Goal: Task Accomplishment & Management: Complete application form

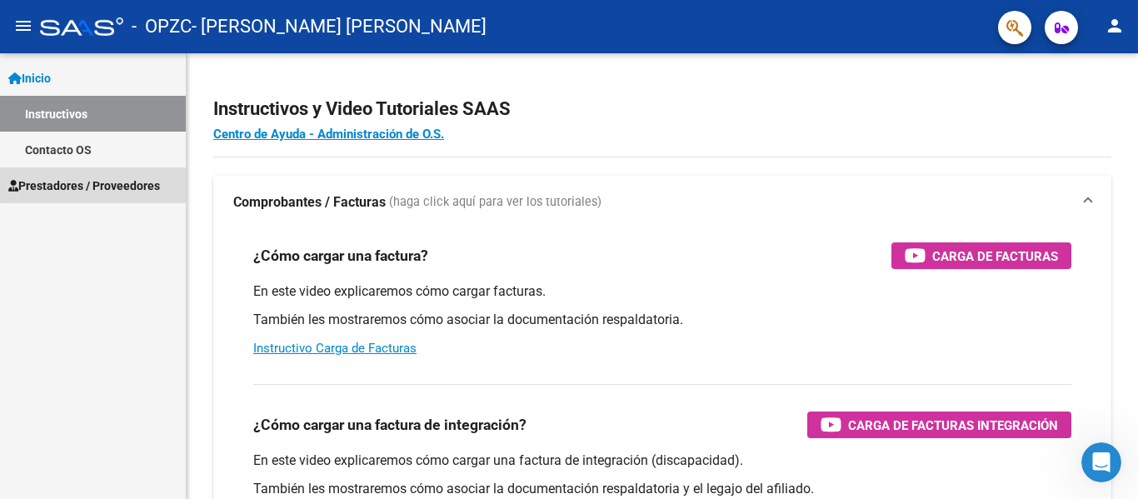
click at [114, 182] on span "Prestadores / Proveedores" at bounding box center [84, 186] width 152 height 18
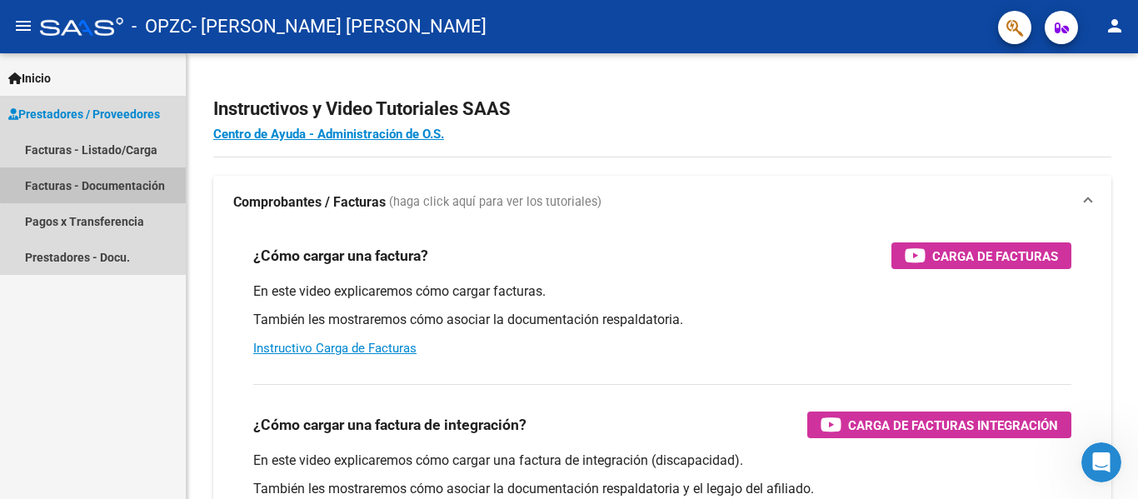
click at [114, 182] on link "Facturas - Documentación" at bounding box center [93, 185] width 186 height 36
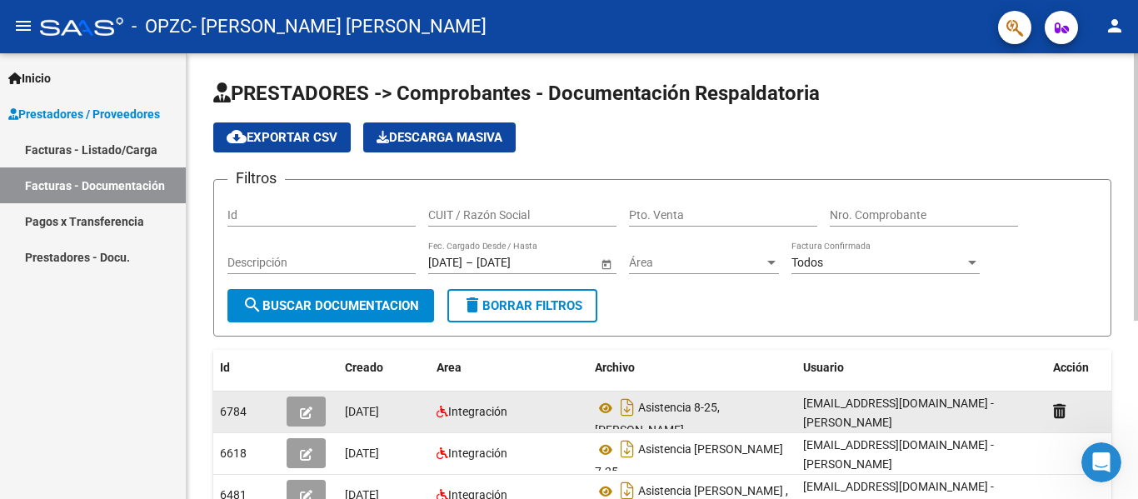
click at [867, 412] on div "[EMAIL_ADDRESS][DOMAIN_NAME] - [PERSON_NAME]" at bounding box center [921, 411] width 237 height 35
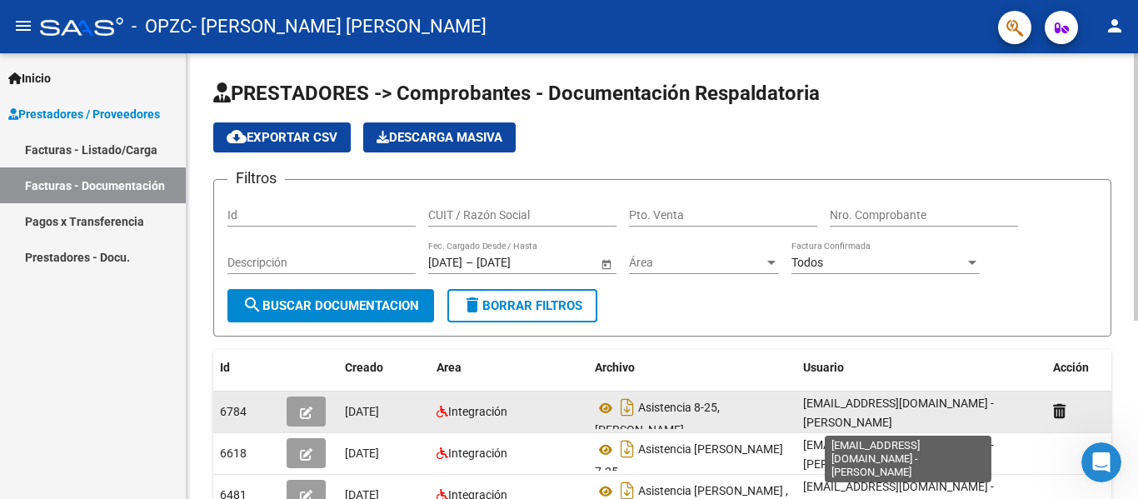
click at [971, 402] on span "[EMAIL_ADDRESS][DOMAIN_NAME] - [PERSON_NAME]" at bounding box center [898, 413] width 191 height 32
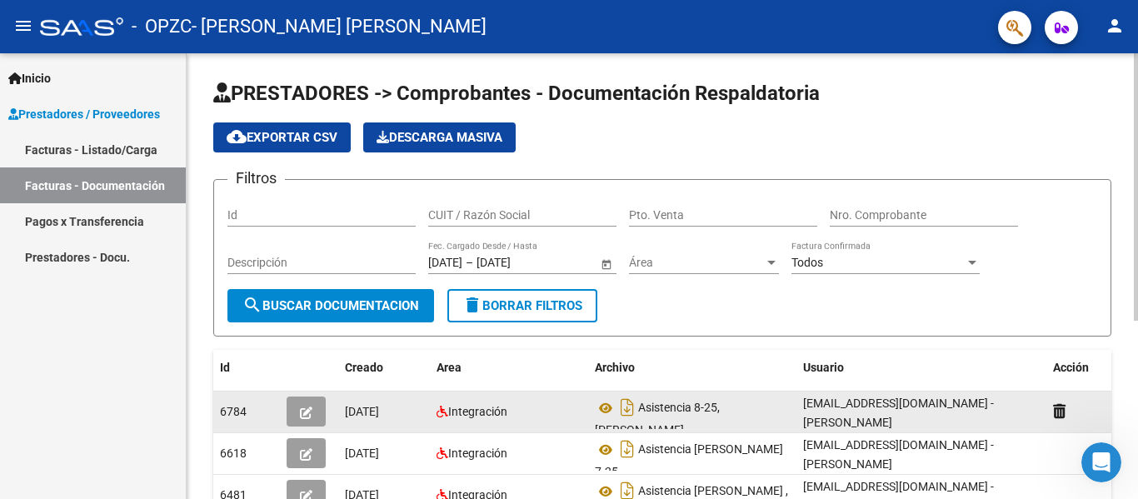
click at [971, 402] on span "[EMAIL_ADDRESS][DOMAIN_NAME] - [PERSON_NAME]" at bounding box center [898, 413] width 191 height 32
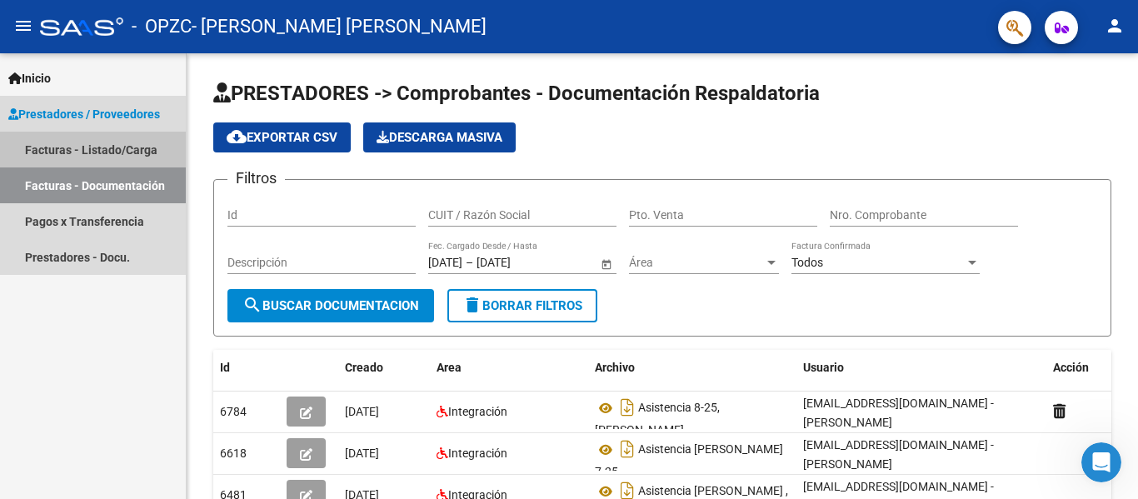
click at [93, 147] on link "Facturas - Listado/Carga" at bounding box center [93, 150] width 186 height 36
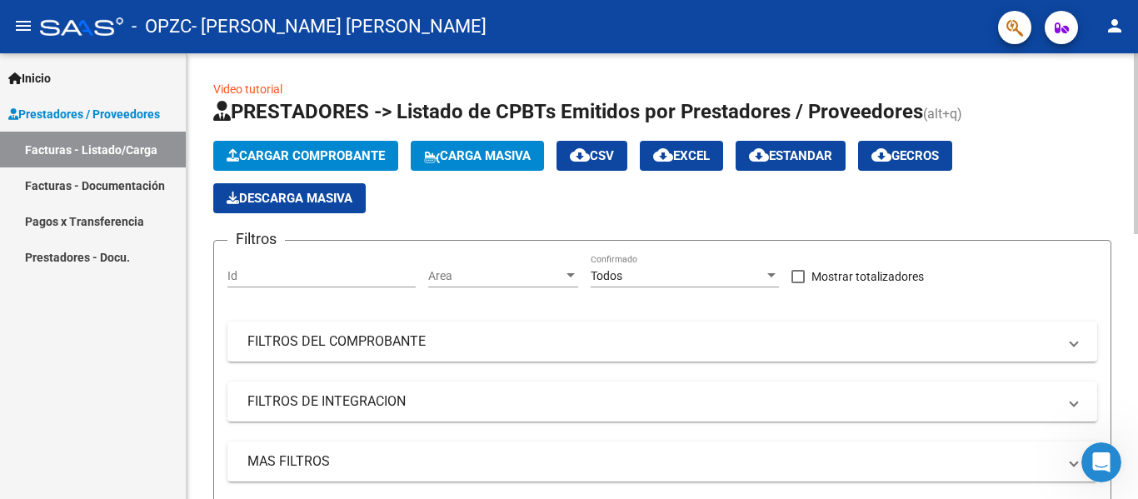
click at [283, 157] on span "Cargar Comprobante" at bounding box center [306, 155] width 158 height 15
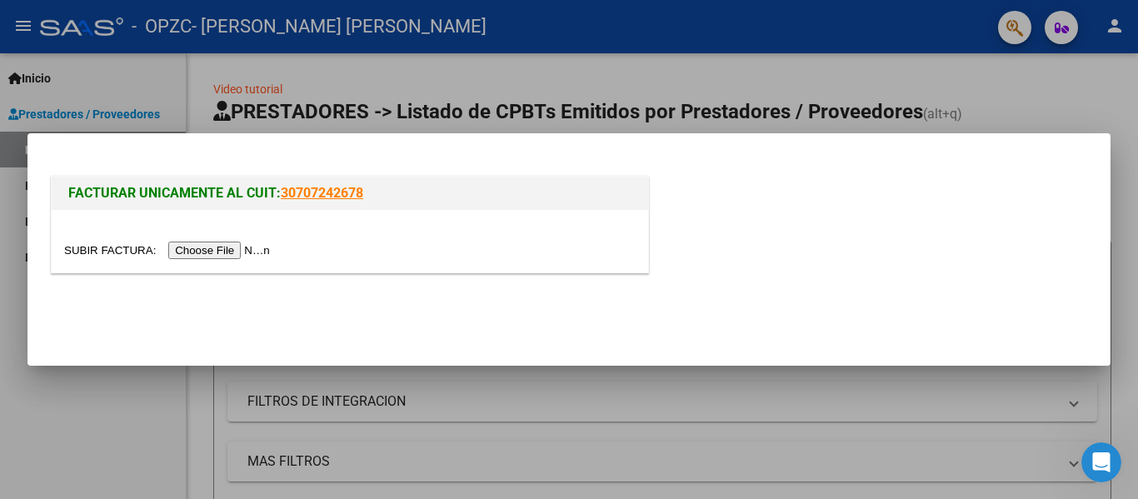
click at [227, 248] on input "file" at bounding box center [169, 250] width 211 height 17
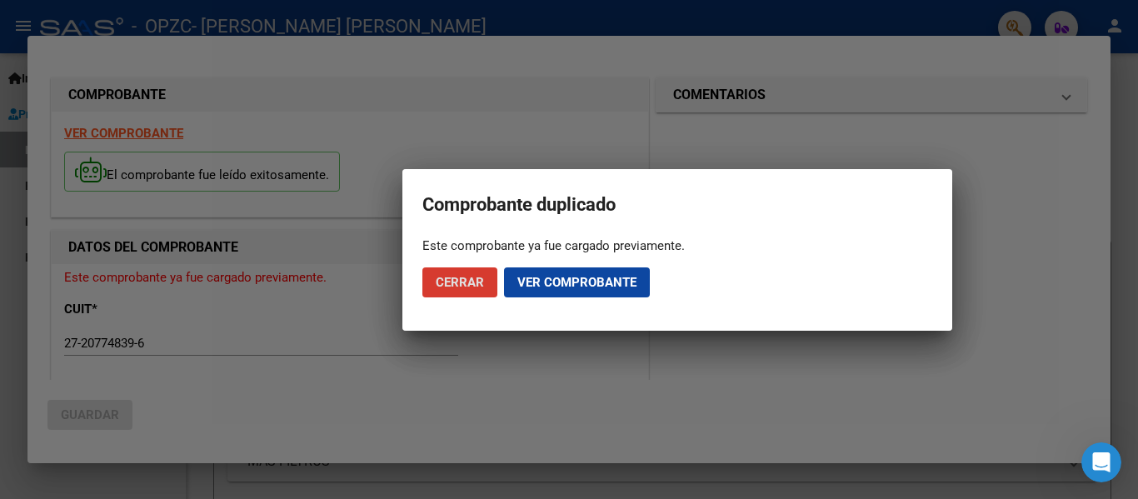
click at [467, 284] on span "Cerrar" at bounding box center [460, 282] width 48 height 15
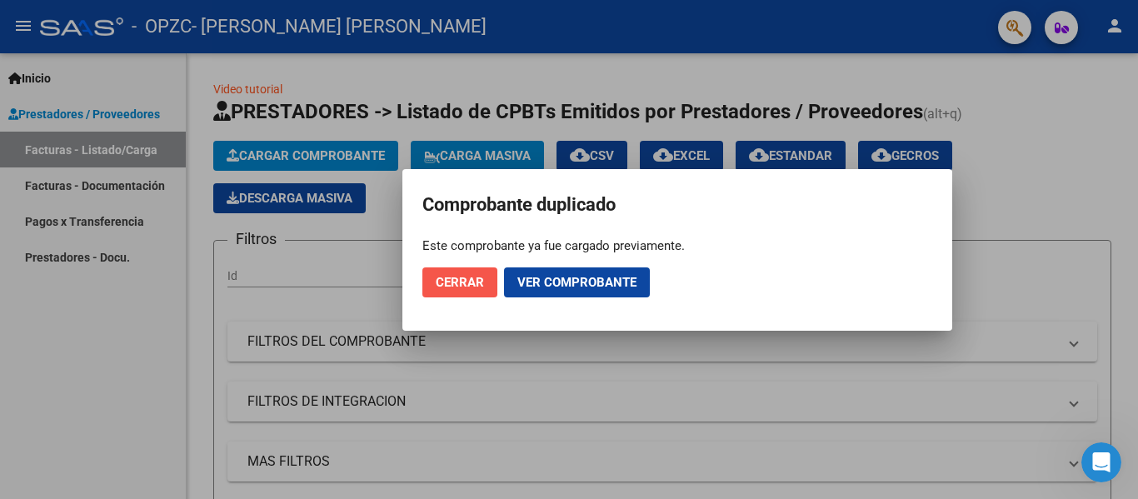
click at [477, 284] on span "Cerrar" at bounding box center [460, 282] width 48 height 15
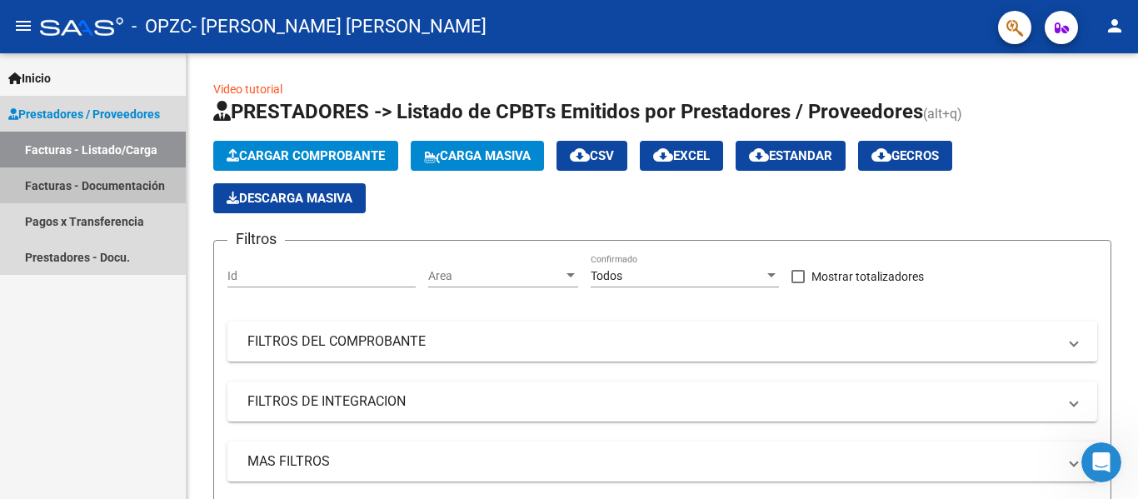
click at [84, 188] on link "Facturas - Documentación" at bounding box center [93, 185] width 186 height 36
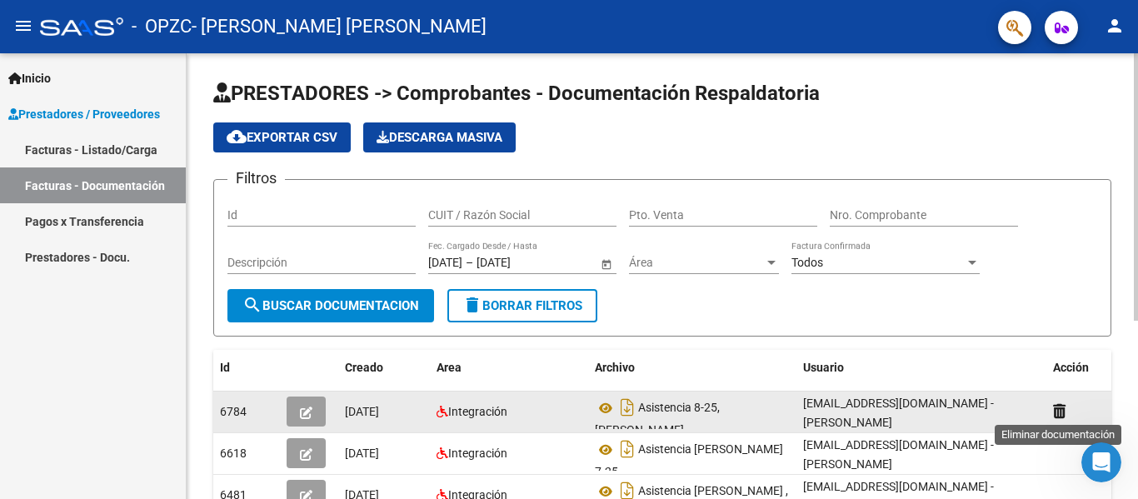
click at [1064, 416] on icon at bounding box center [1059, 411] width 12 height 16
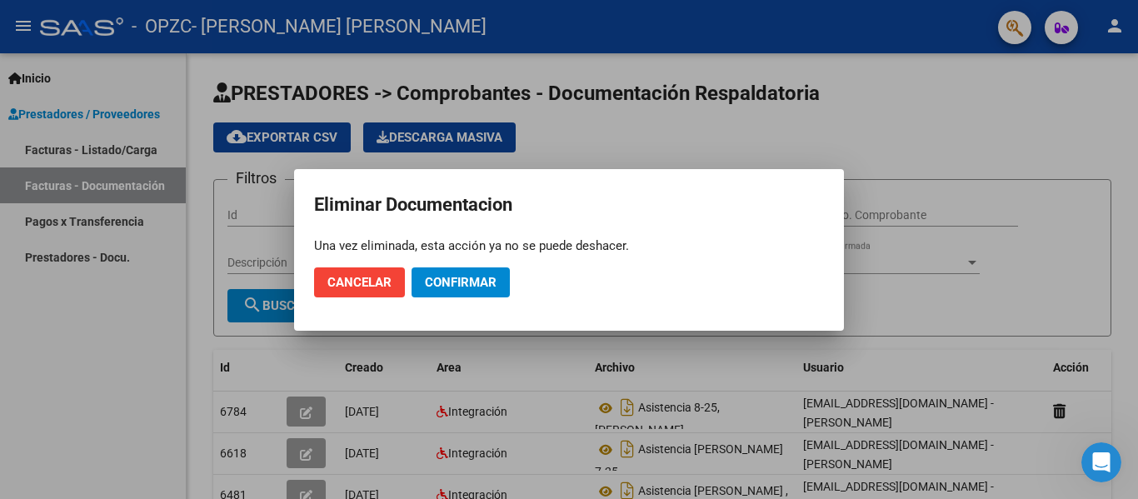
click at [68, 357] on div at bounding box center [569, 249] width 1138 height 499
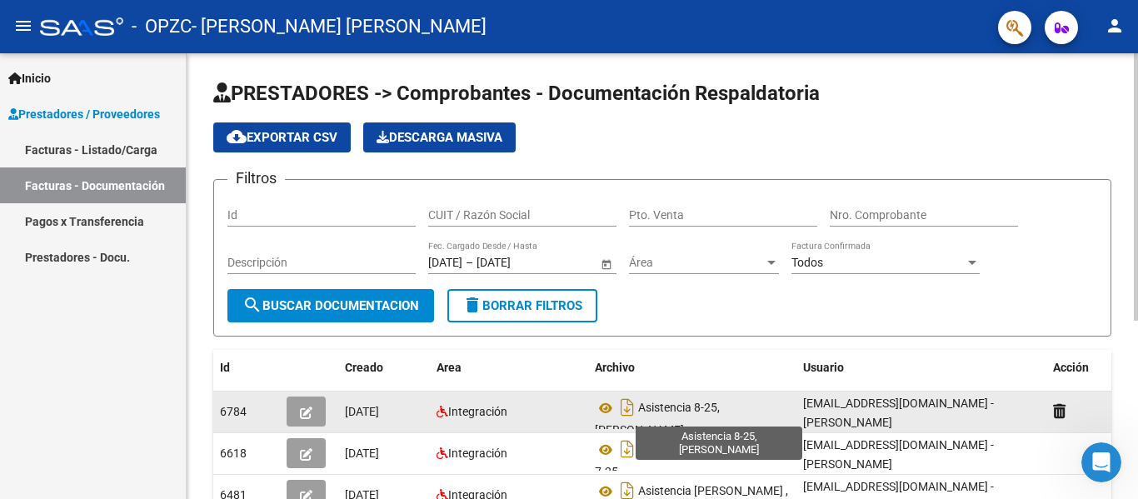
click at [653, 415] on span "Asistencia 8-25, [PERSON_NAME]" at bounding box center [657, 420] width 125 height 36
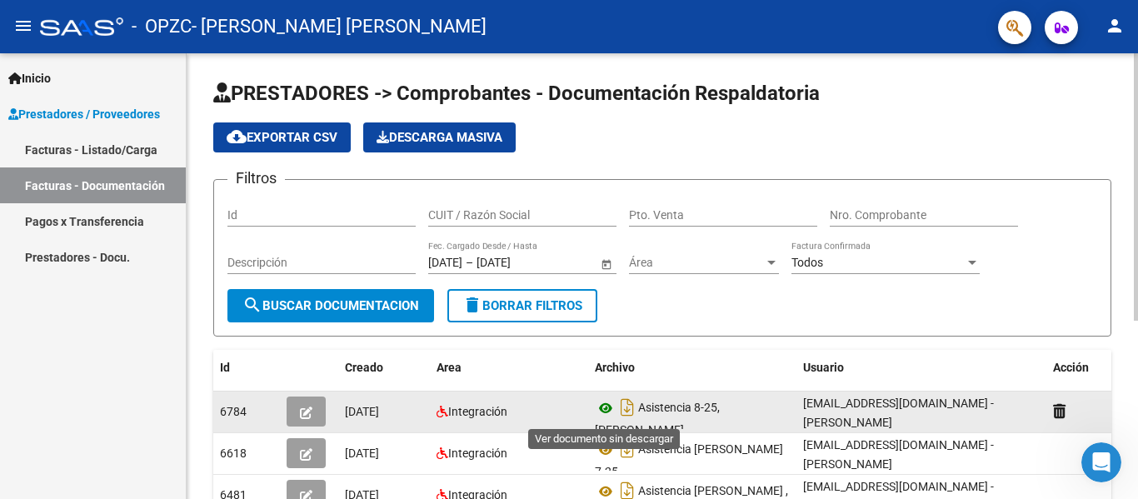
click at [602, 415] on icon at bounding box center [606, 408] width 22 height 20
click at [306, 415] on icon "button" at bounding box center [306, 413] width 12 height 12
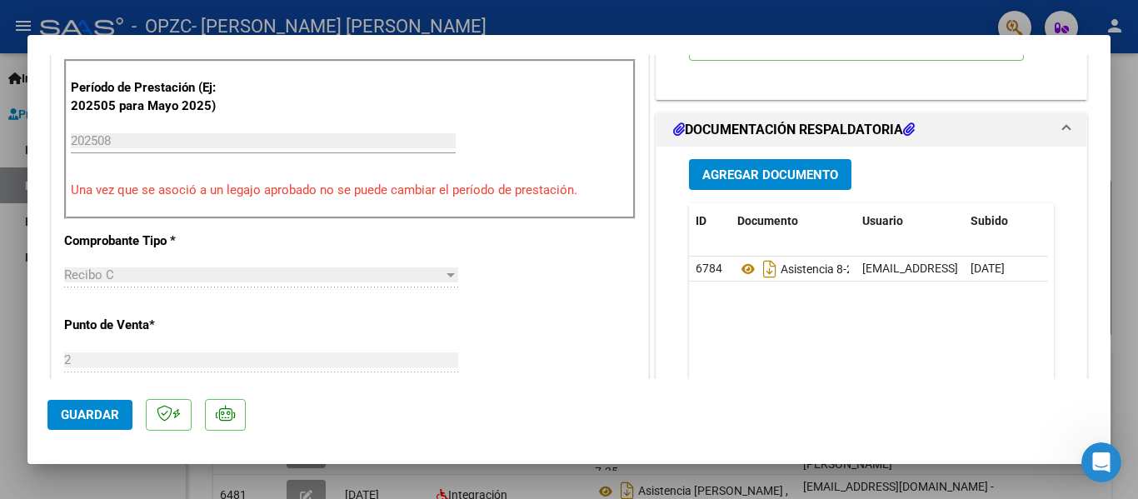
scroll to position [411, 0]
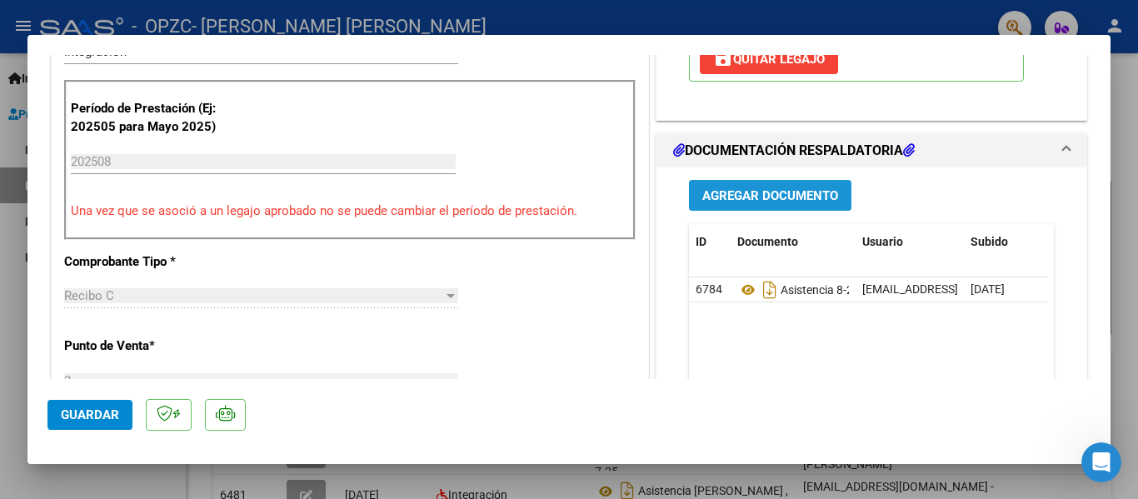
click at [781, 183] on button "Agregar Documento" at bounding box center [770, 195] width 162 height 31
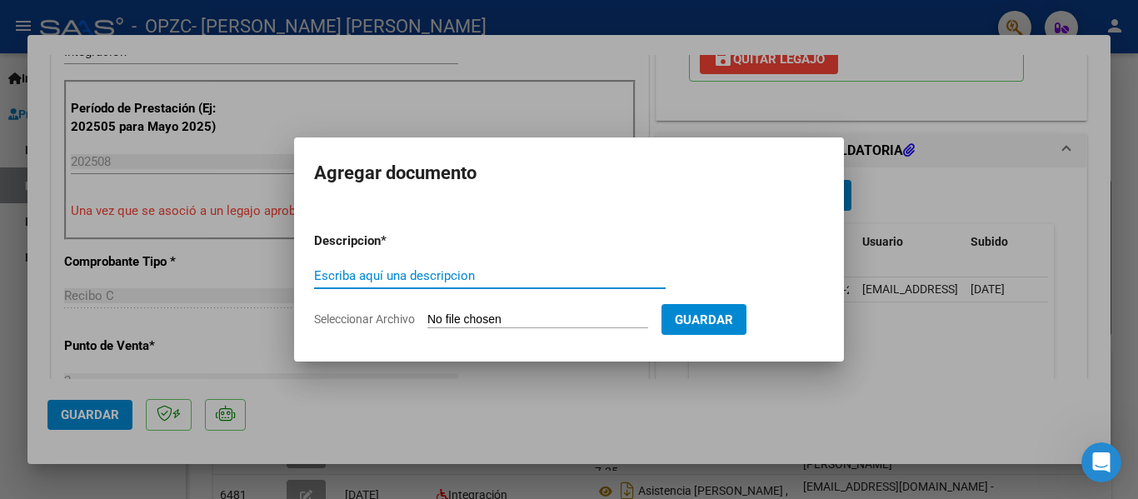
click at [482, 275] on input "Escriba aquí una descripcion" at bounding box center [490, 275] width 352 height 15
click at [450, 317] on input "Seleccionar Archivo" at bounding box center [537, 320] width 221 height 16
click at [392, 317] on span "Seleccionar Archivo" at bounding box center [364, 318] width 101 height 13
click at [427, 317] on input "Seleccionar Archivo" at bounding box center [537, 320] width 221 height 16
click at [457, 317] on input "Seleccionar Archivo" at bounding box center [537, 320] width 221 height 16
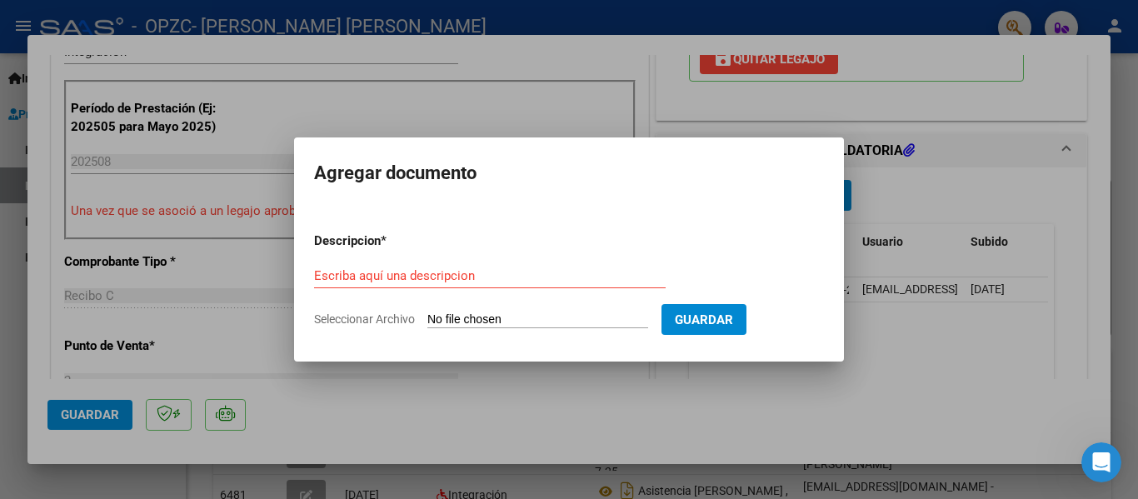
type input "C:\fakepath\[PERSON_NAME]- 25.pdf"
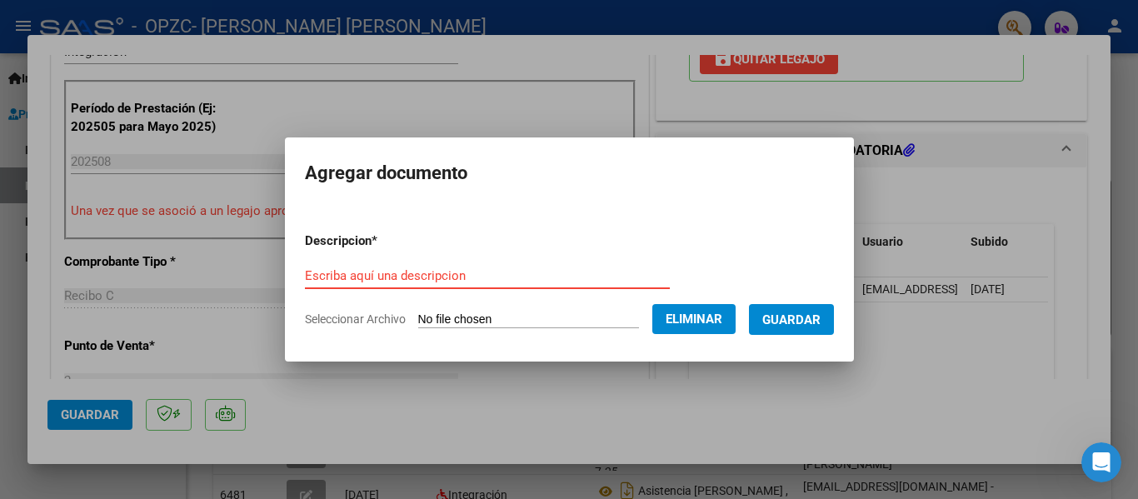
click at [383, 280] on input "Escriba aquí una descripcion" at bounding box center [487, 275] width 365 height 15
type input "Asistencia agosto-25"
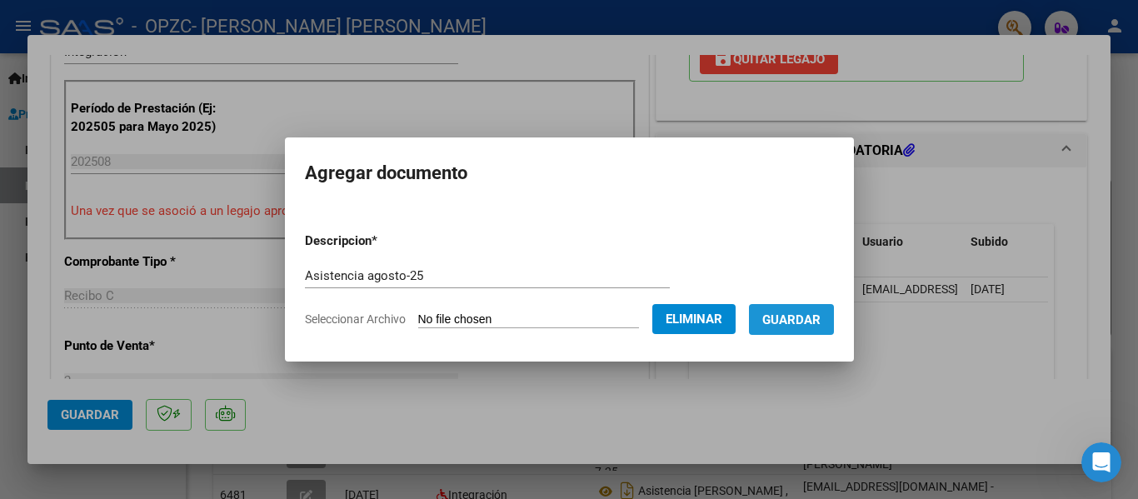
click at [821, 323] on span "Guardar" at bounding box center [791, 319] width 58 height 15
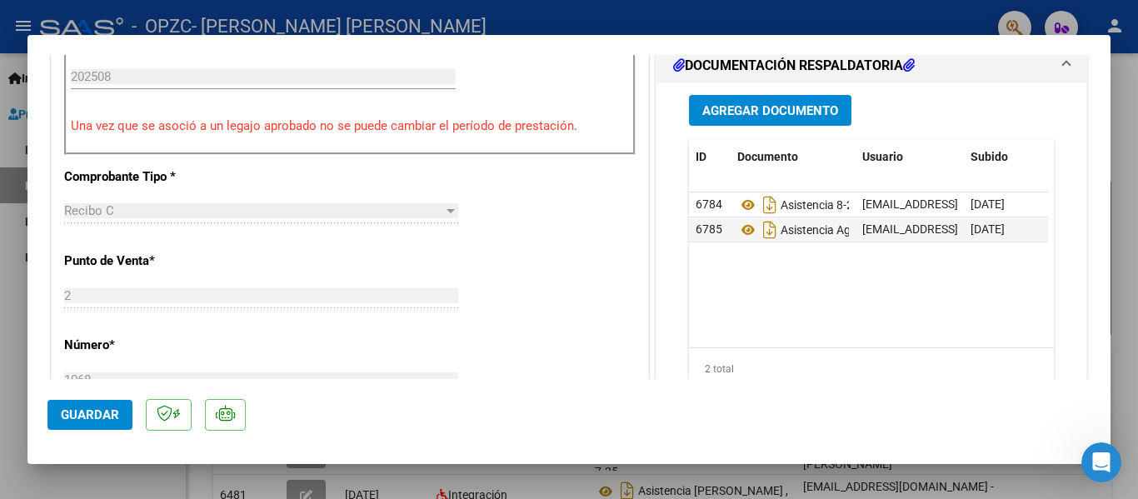
scroll to position [484, 0]
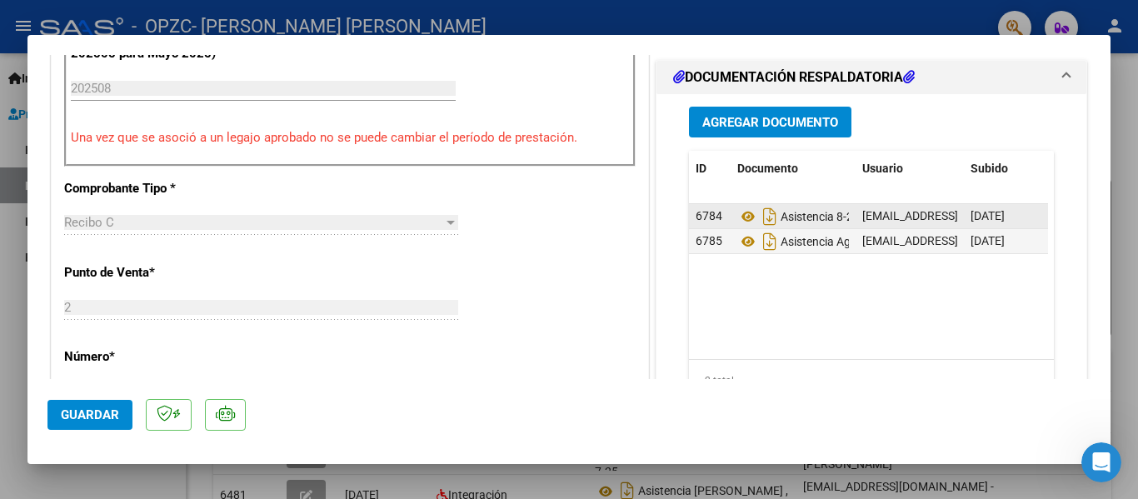
click at [1005, 217] on span "[DATE]" at bounding box center [988, 215] width 34 height 13
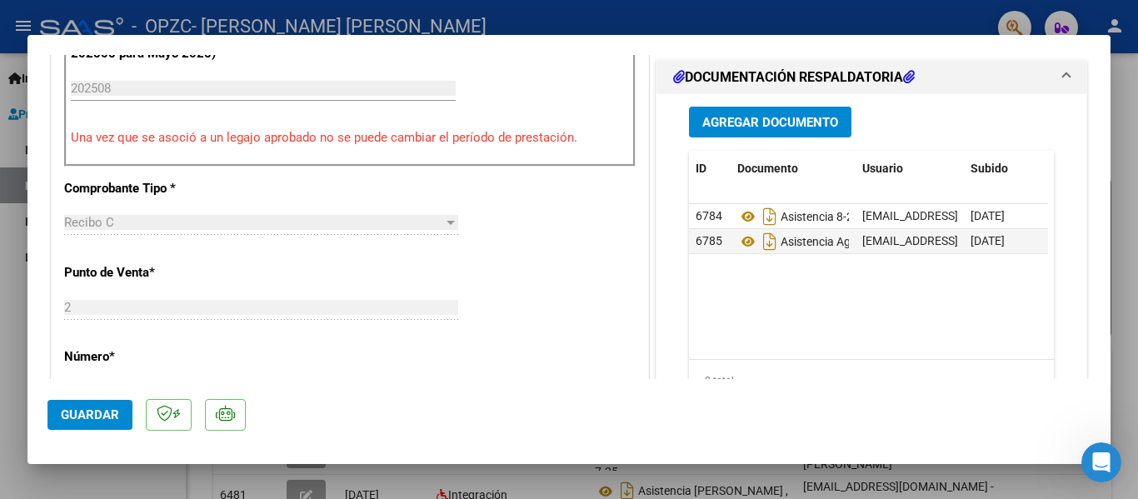
drag, startPoint x: 1006, startPoint y: 217, endPoint x: 597, endPoint y: 294, distance: 415.6
click at [597, 294] on div "CUIT * 27-20774839-6 Ingresar CUIT ANALISIS PRESTADOR [PERSON_NAME] [PERSON_NAM…" at bounding box center [350, 373] width 597 height 1247
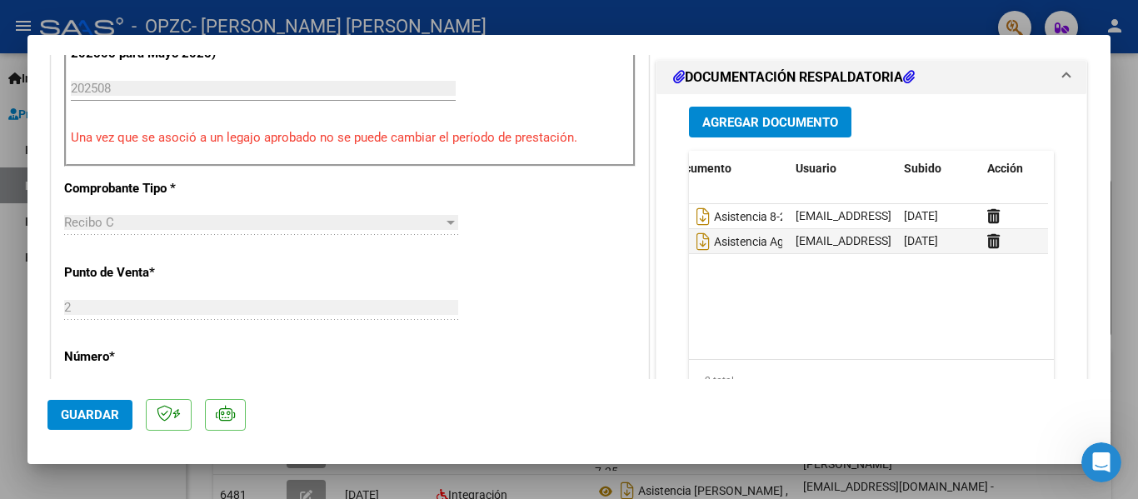
scroll to position [0, 82]
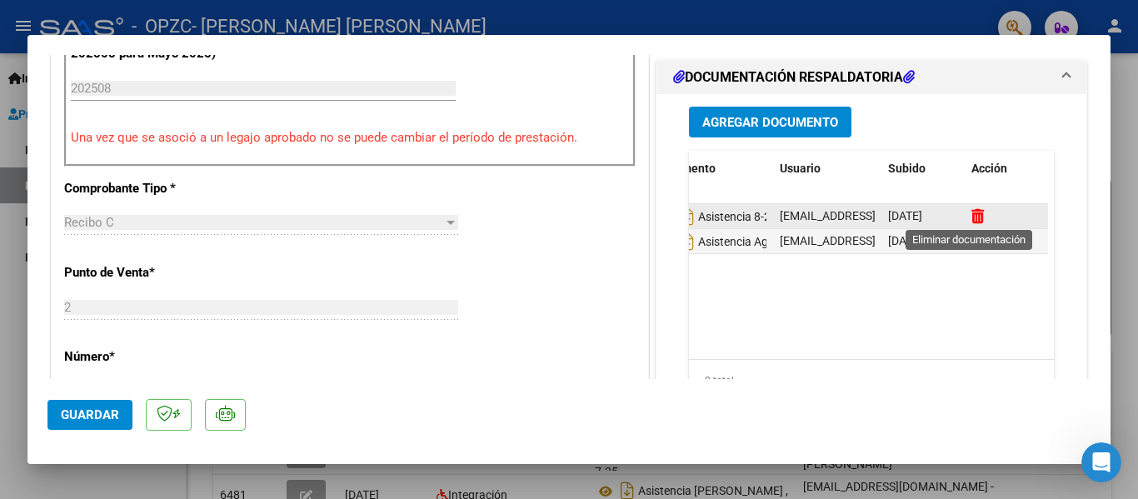
click at [972, 215] on icon at bounding box center [978, 216] width 12 height 16
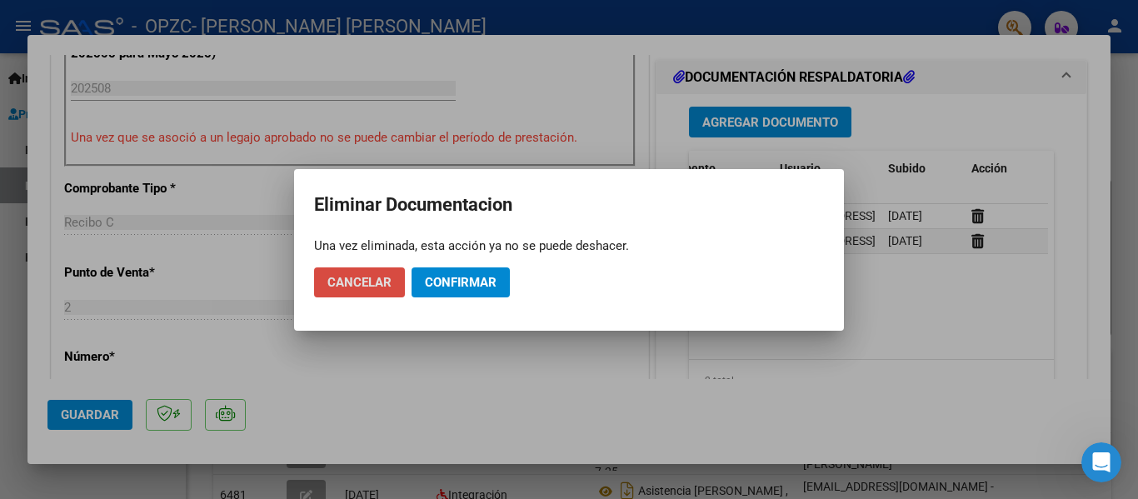
click at [381, 281] on span "Cancelar" at bounding box center [359, 282] width 64 height 15
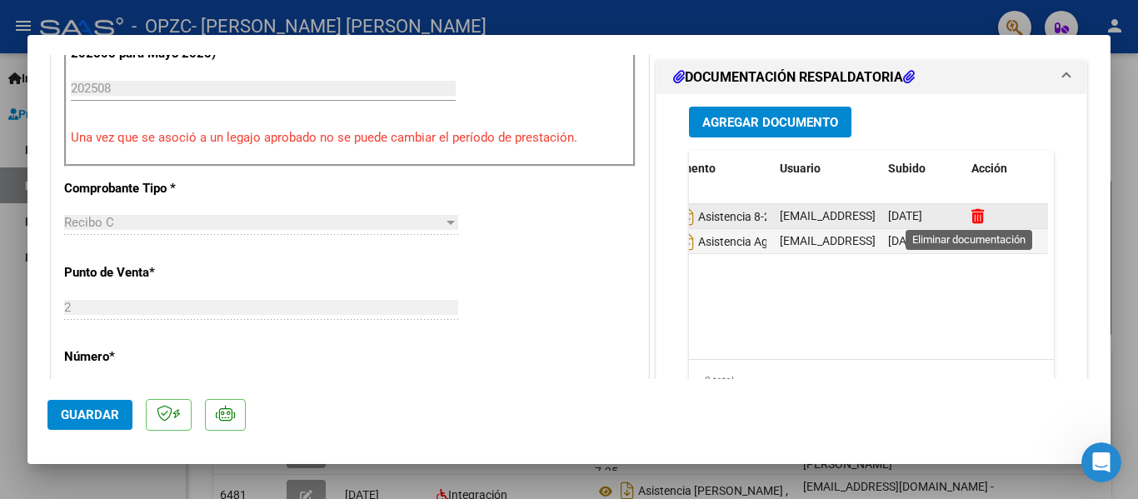
click at [972, 212] on icon at bounding box center [978, 216] width 12 height 16
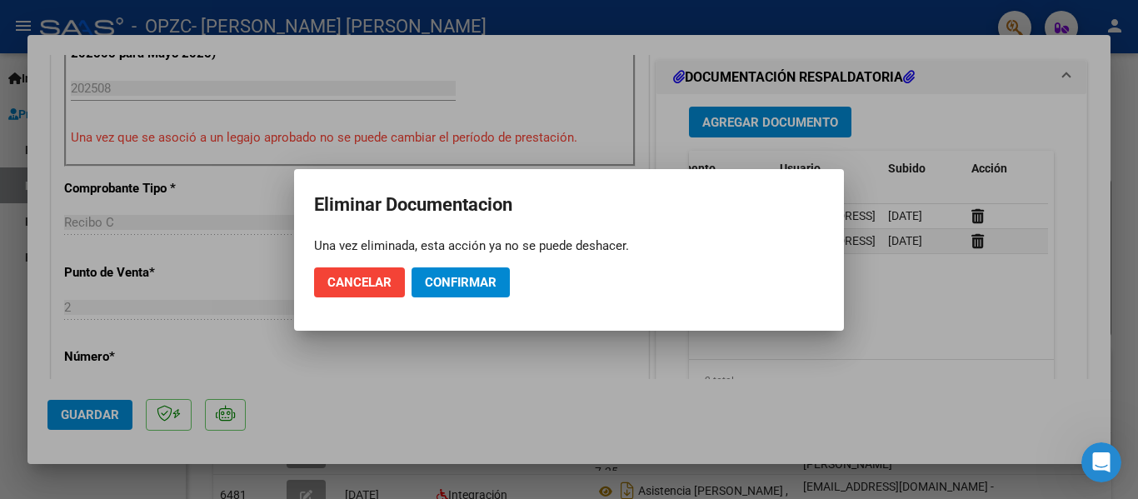
click at [448, 396] on div at bounding box center [569, 249] width 1138 height 499
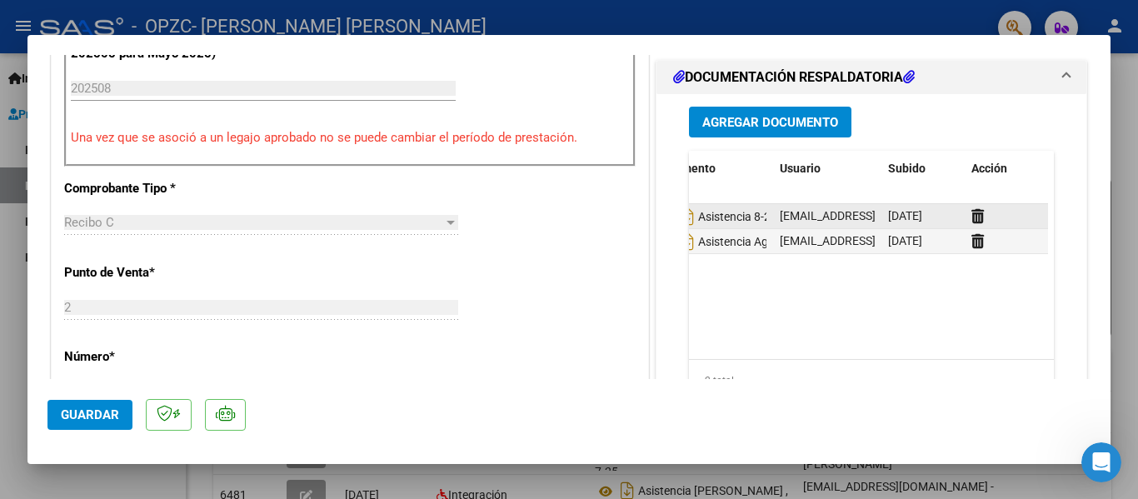
click at [773, 211] on datatable-body-cell "[EMAIL_ADDRESS][DOMAIN_NAME] - [PERSON_NAME]" at bounding box center [827, 216] width 108 height 24
click at [972, 213] on icon at bounding box center [978, 216] width 12 height 16
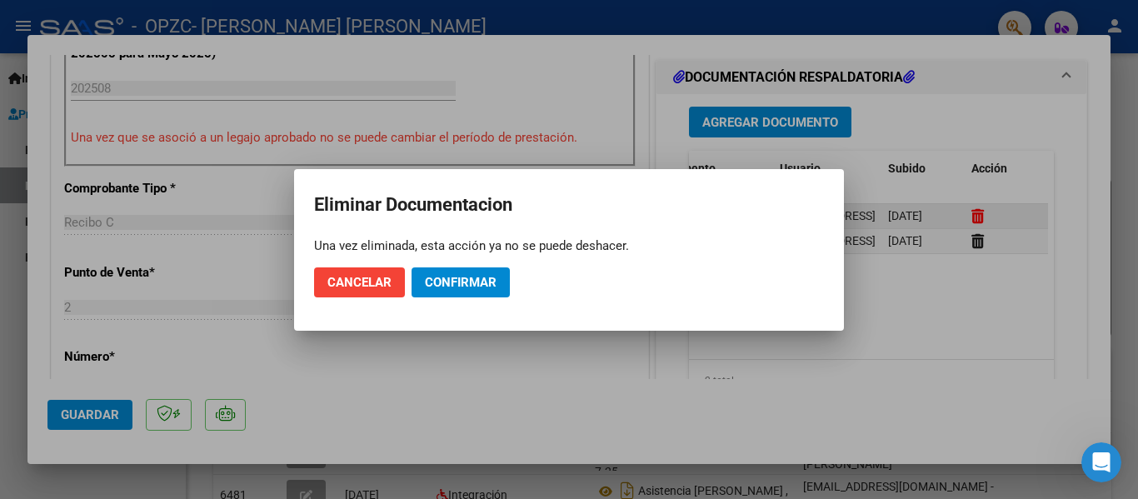
click at [967, 213] on div at bounding box center [569, 249] width 1138 height 499
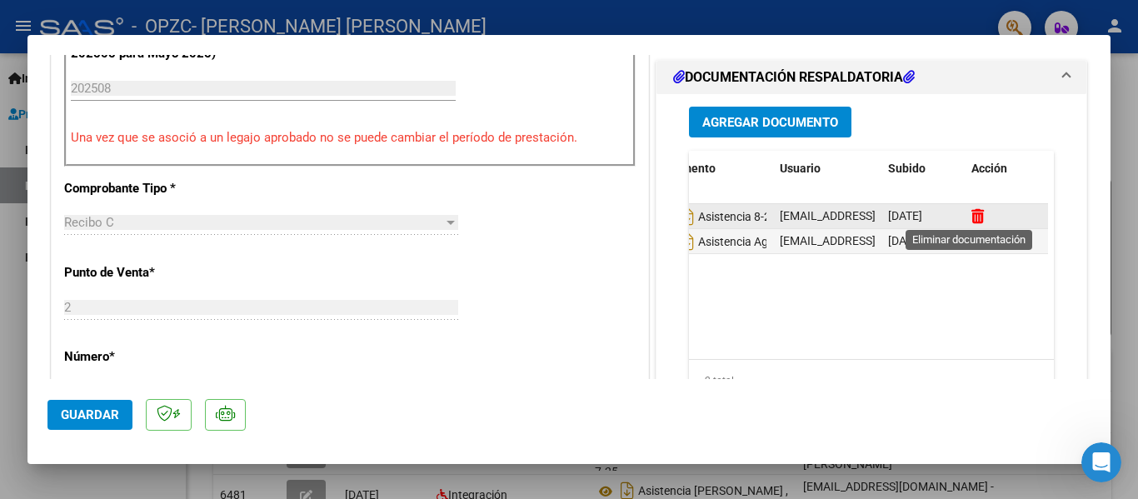
click at [972, 217] on icon at bounding box center [978, 216] width 12 height 16
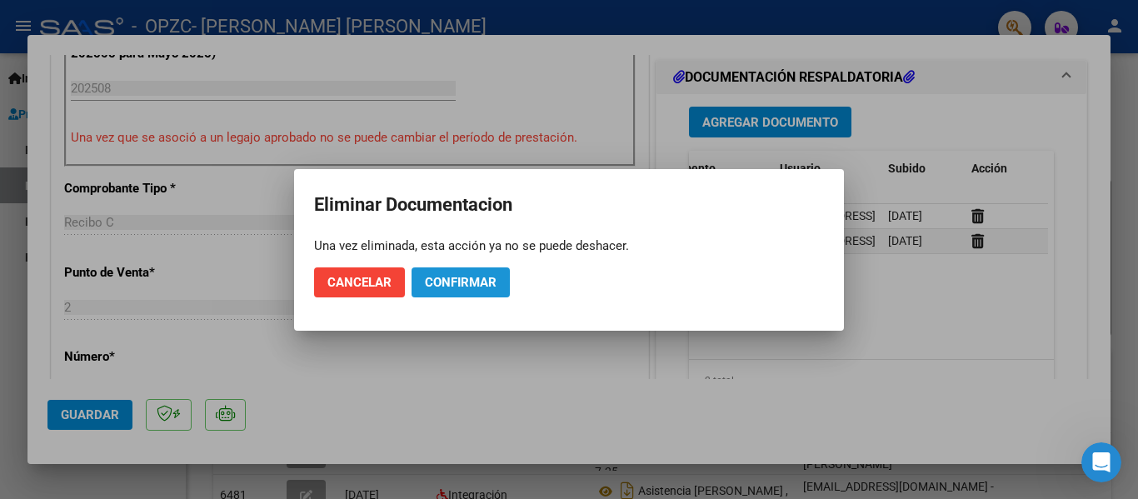
click at [462, 277] on span "Confirmar" at bounding box center [461, 282] width 72 height 15
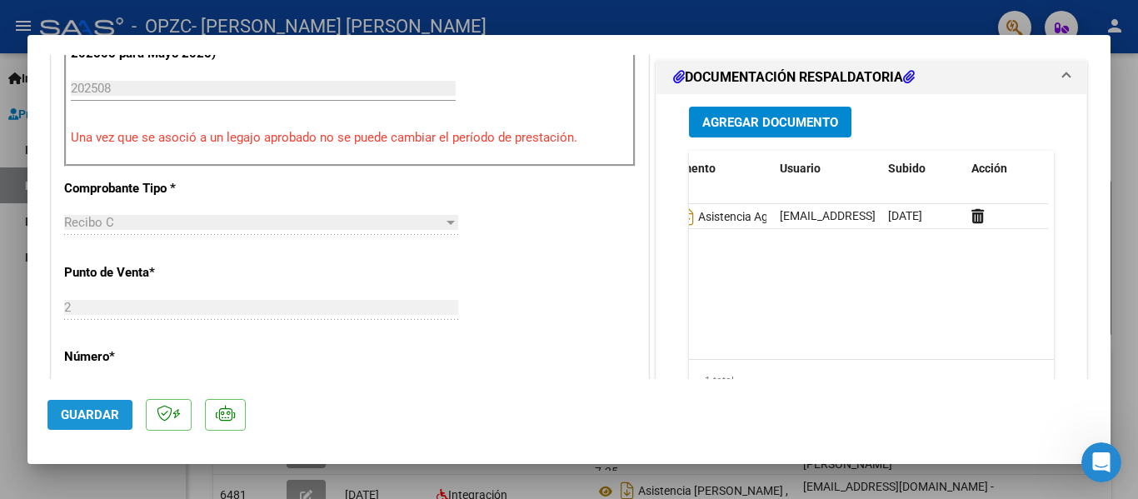
click at [87, 415] on span "Guardar" at bounding box center [90, 414] width 58 height 15
